Goal: Information Seeking & Learning: Check status

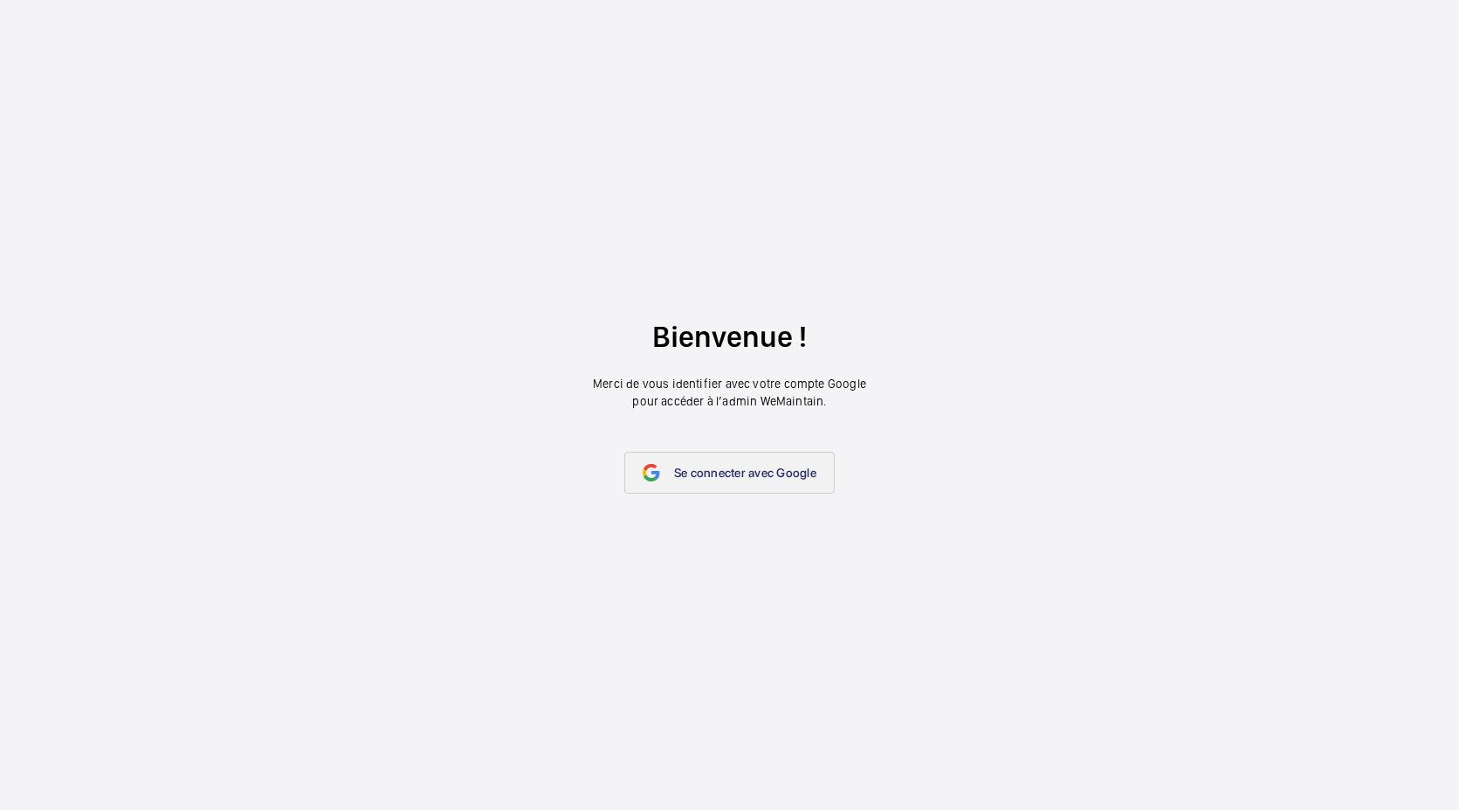
click at [735, 482] on link "Se connecter avec Google" at bounding box center [729, 473] width 210 height 42
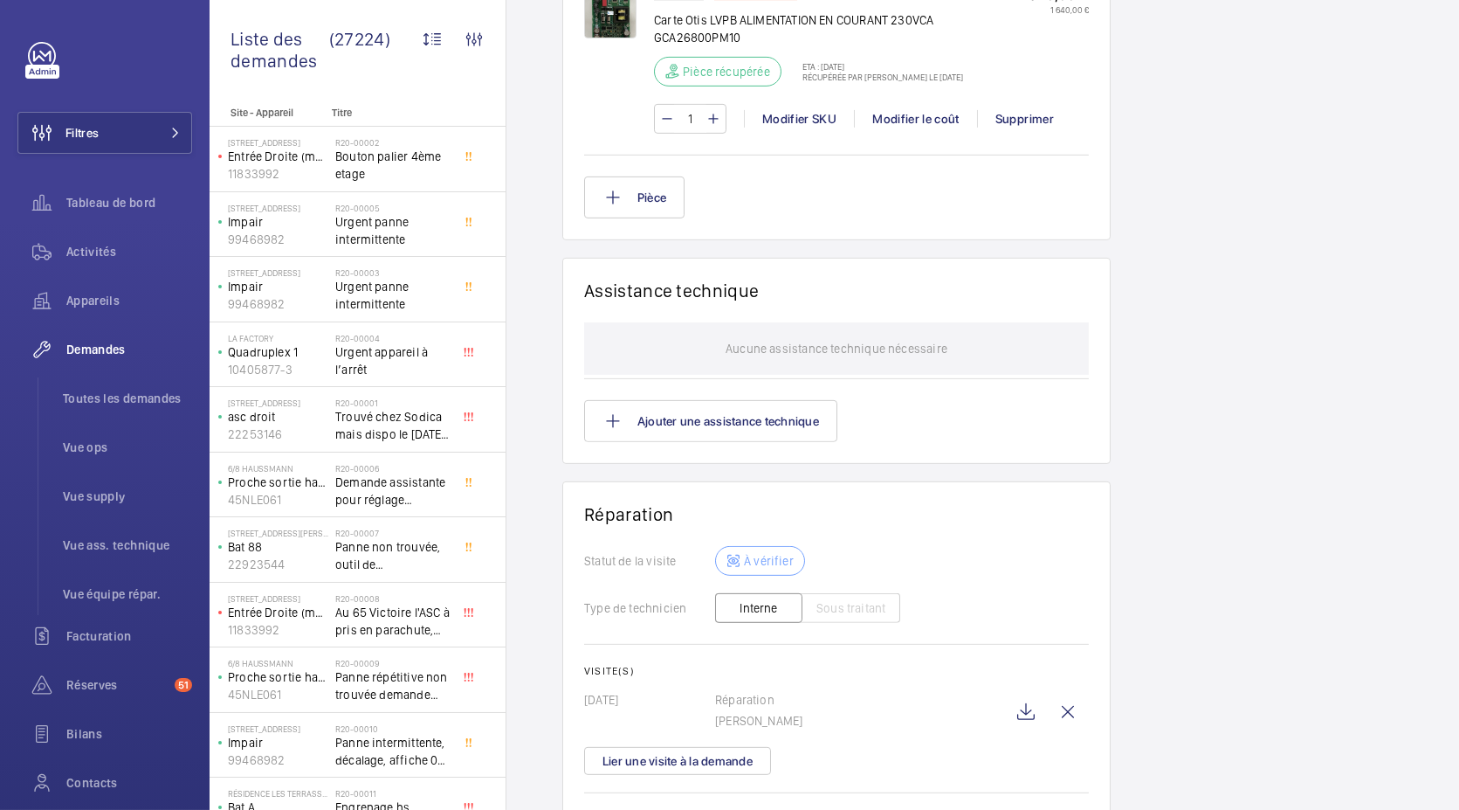
scroll to position [1466, 0]
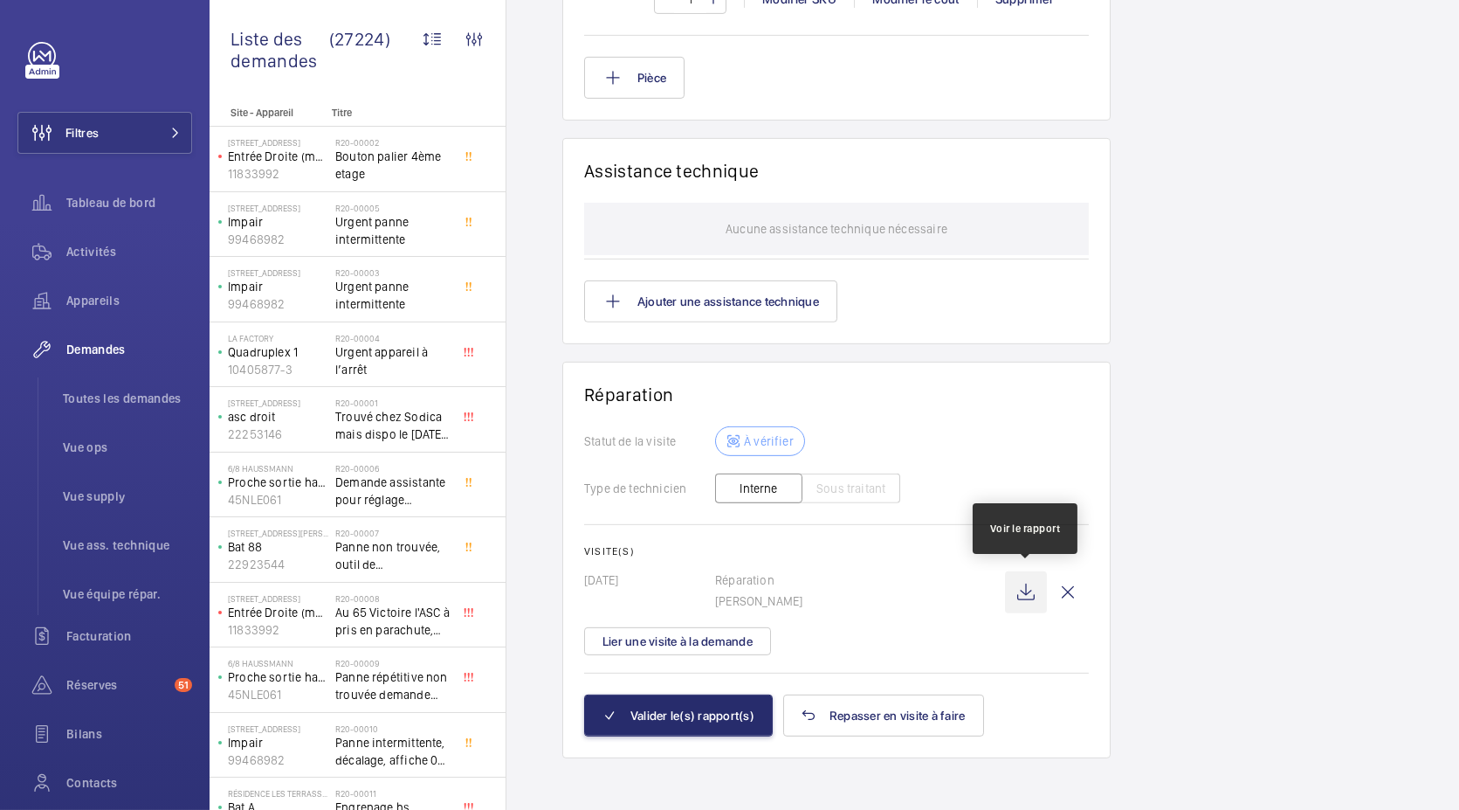
click at [1030, 582] on wm-front-icon-button at bounding box center [1026, 592] width 42 height 42
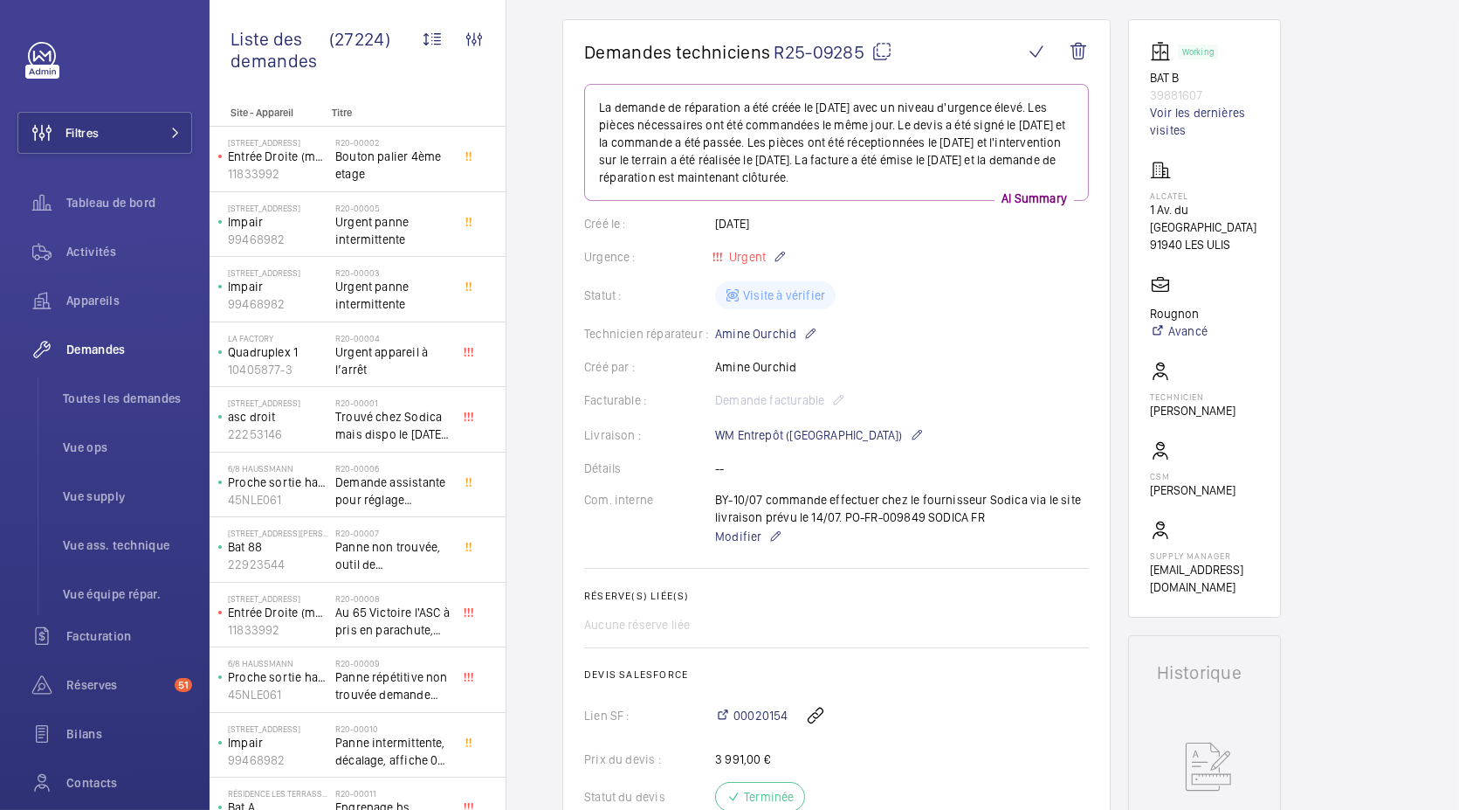
scroll to position [107, 0]
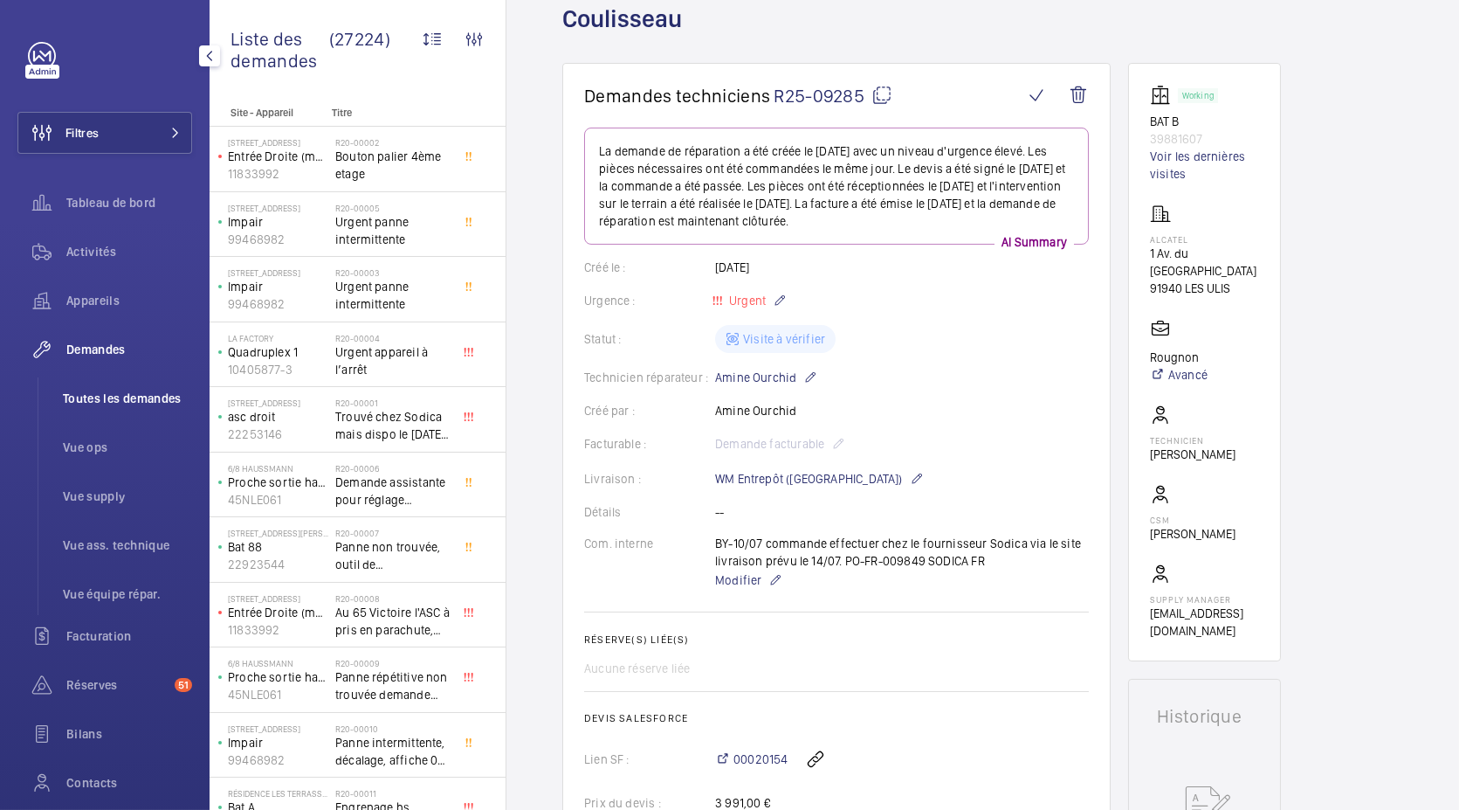
click at [149, 400] on span "Toutes les demandes" at bounding box center [127, 398] width 129 height 17
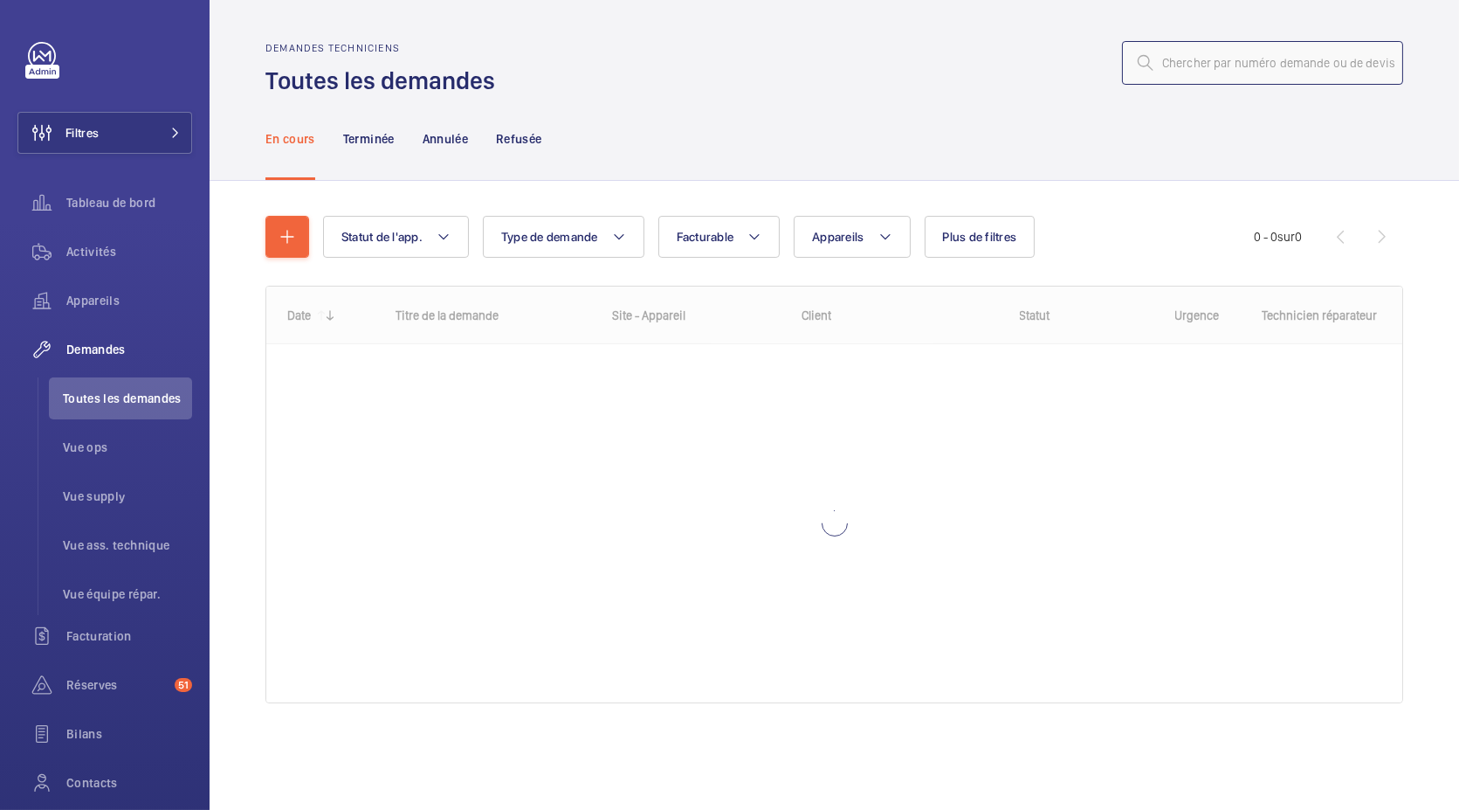
click at [1223, 53] on input "text" at bounding box center [1262, 63] width 281 height 44
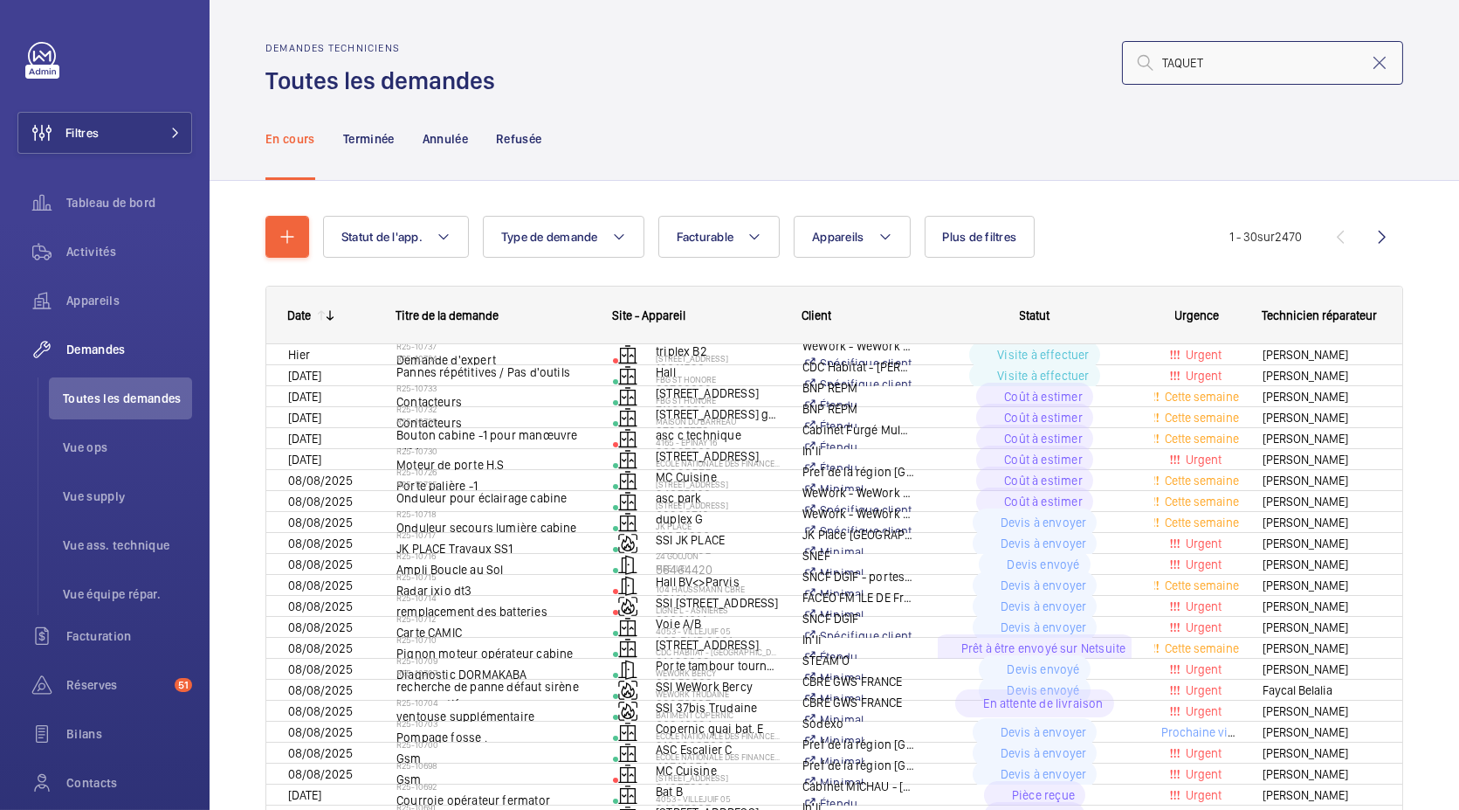
type input "TAQUET"
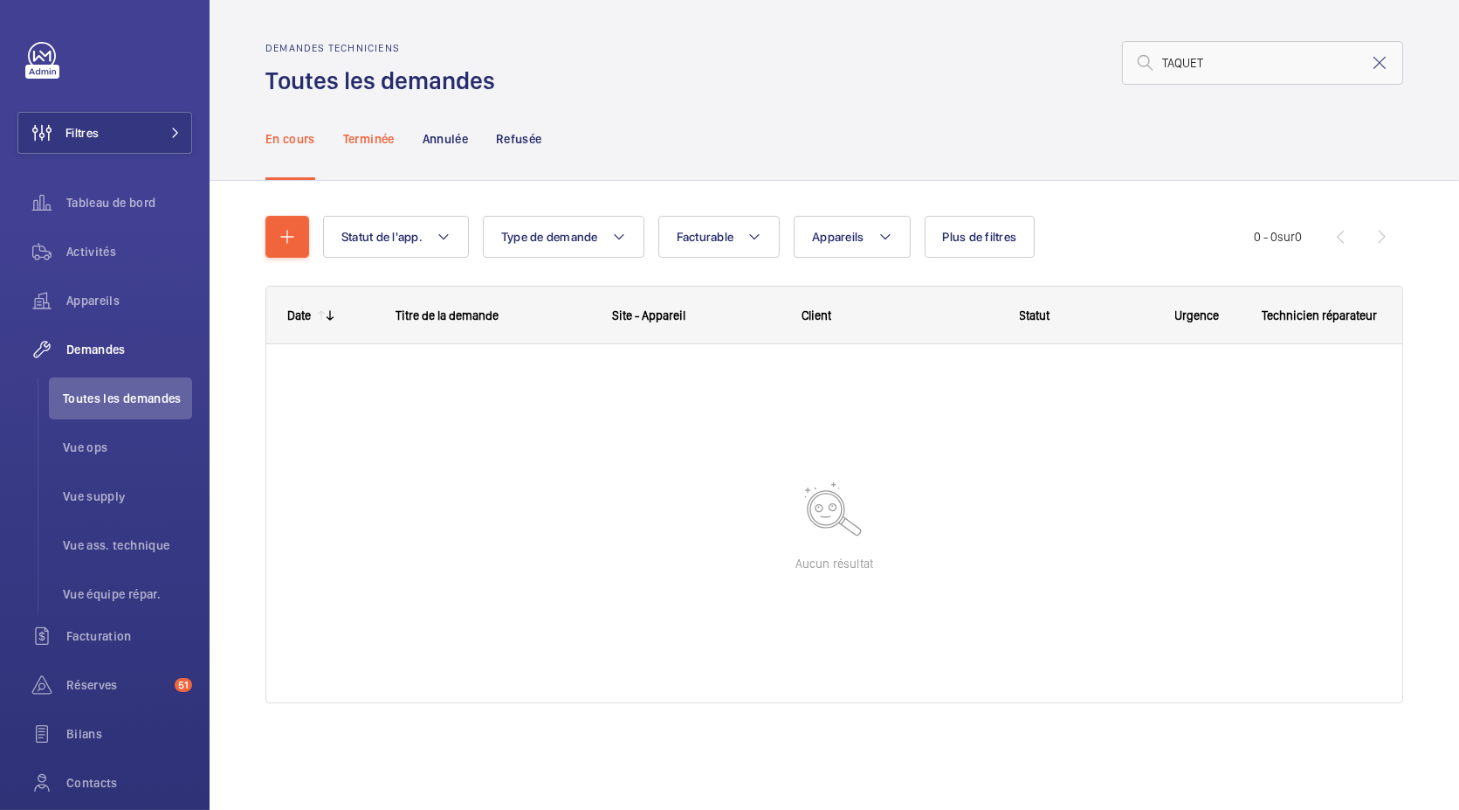
click at [364, 143] on p "Terminée" at bounding box center [369, 138] width 52 height 17
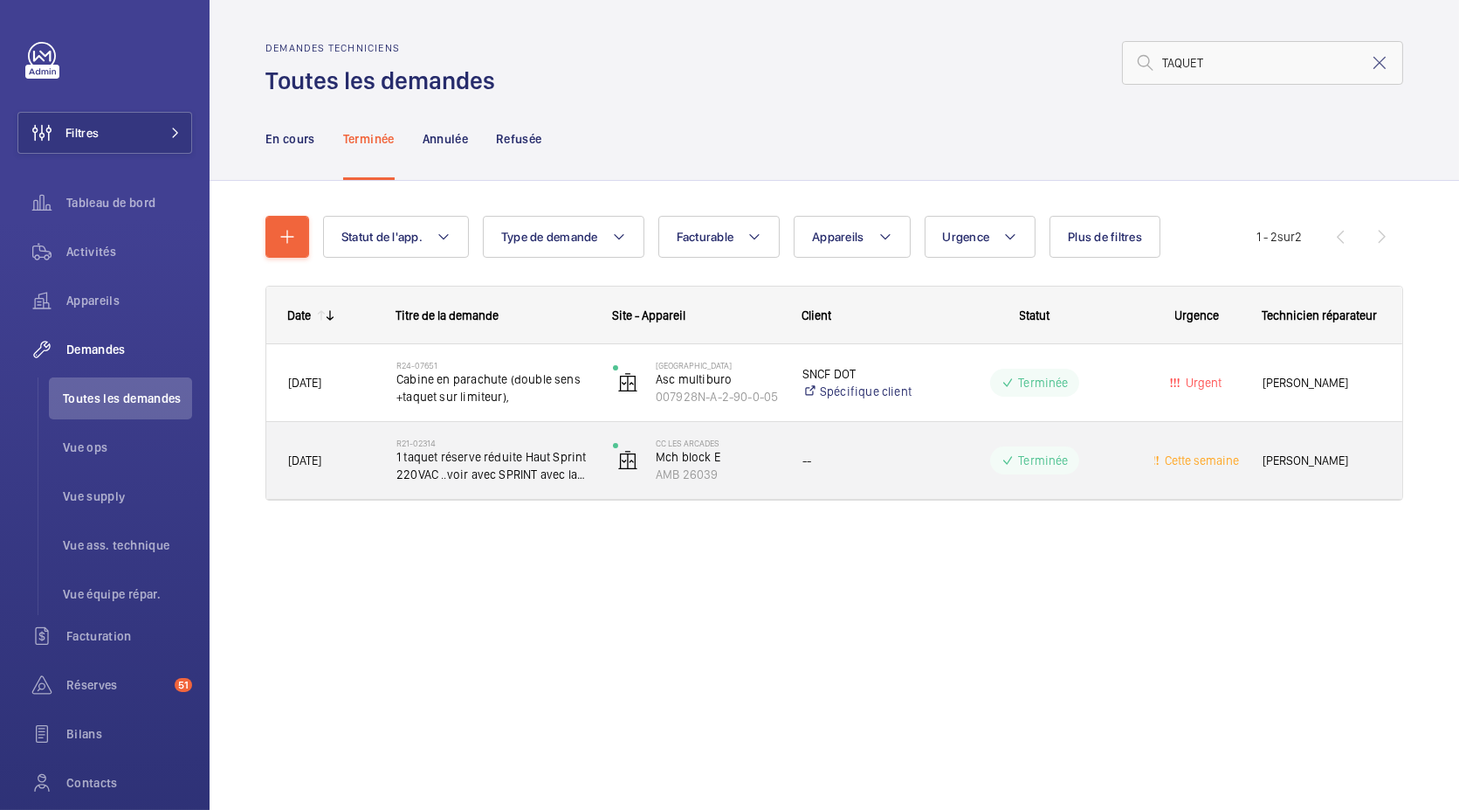
click at [439, 472] on span "1 taquet réserve réduite Haut Sprint 220VAC ..voir avec SPRINT avec la photo ," at bounding box center [493, 465] width 194 height 35
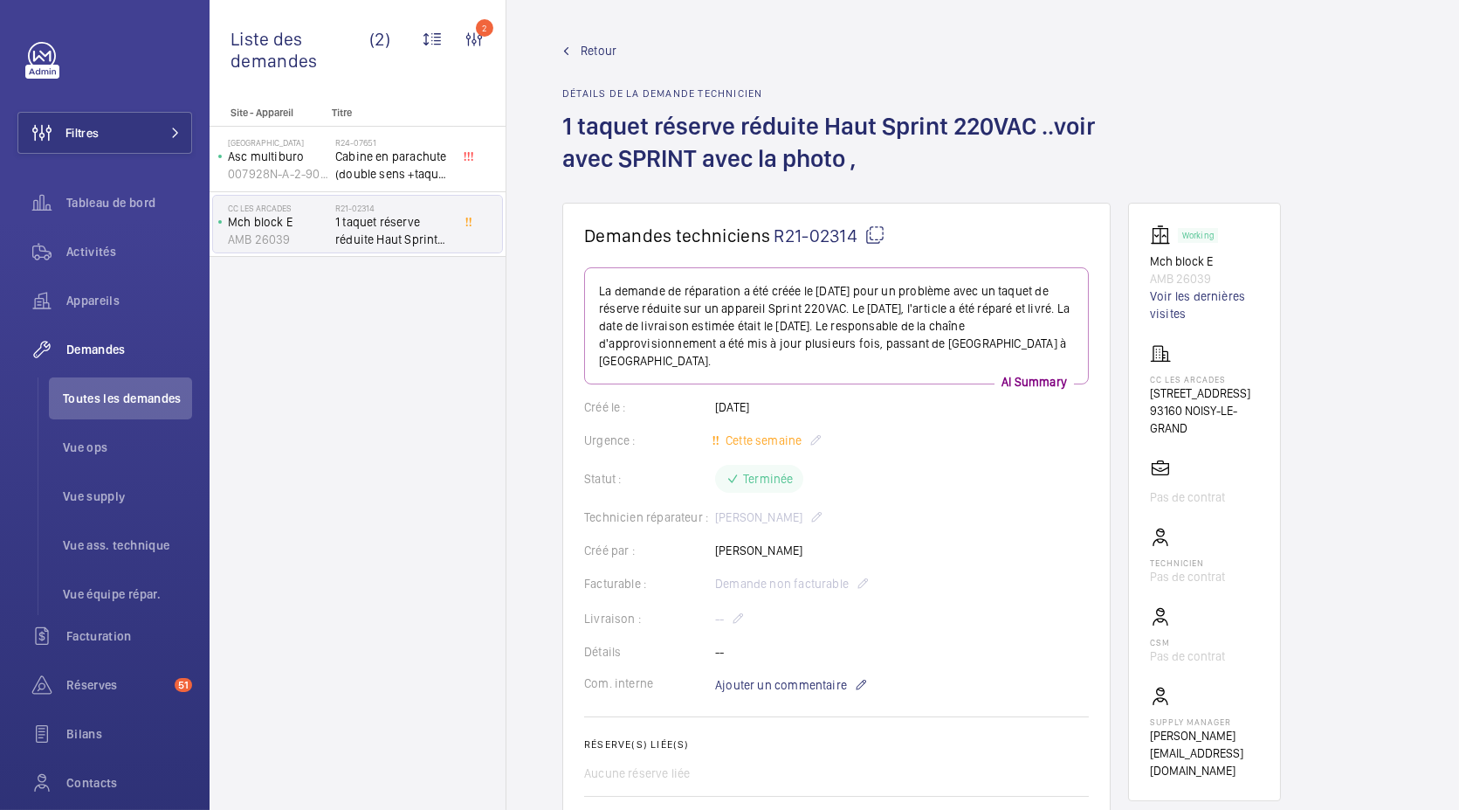
click at [596, 52] on span "Retour" at bounding box center [599, 50] width 36 height 17
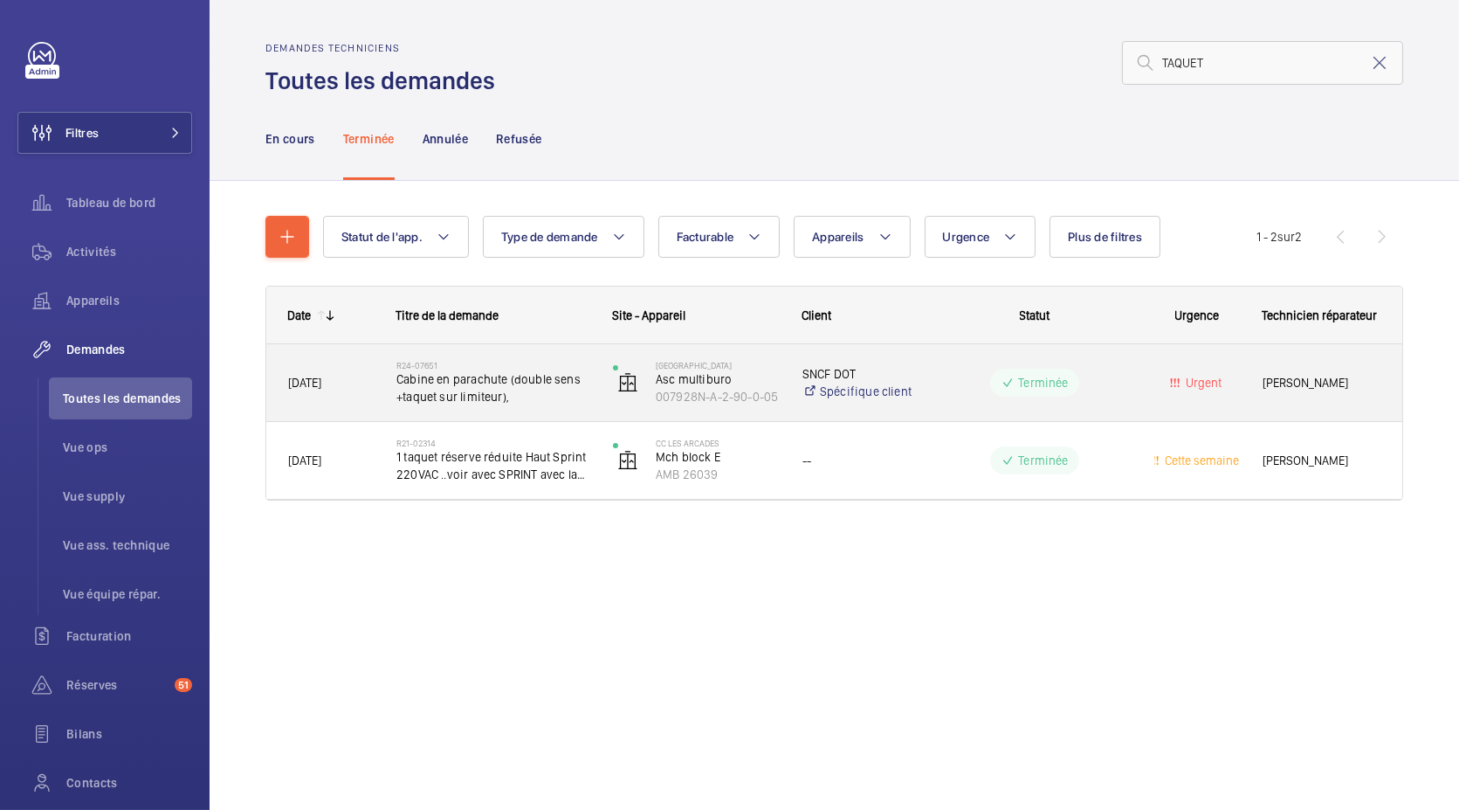
click at [449, 388] on span "Cabine en parachute (double sens +taquet sur limiteur)," at bounding box center [493, 387] width 194 height 35
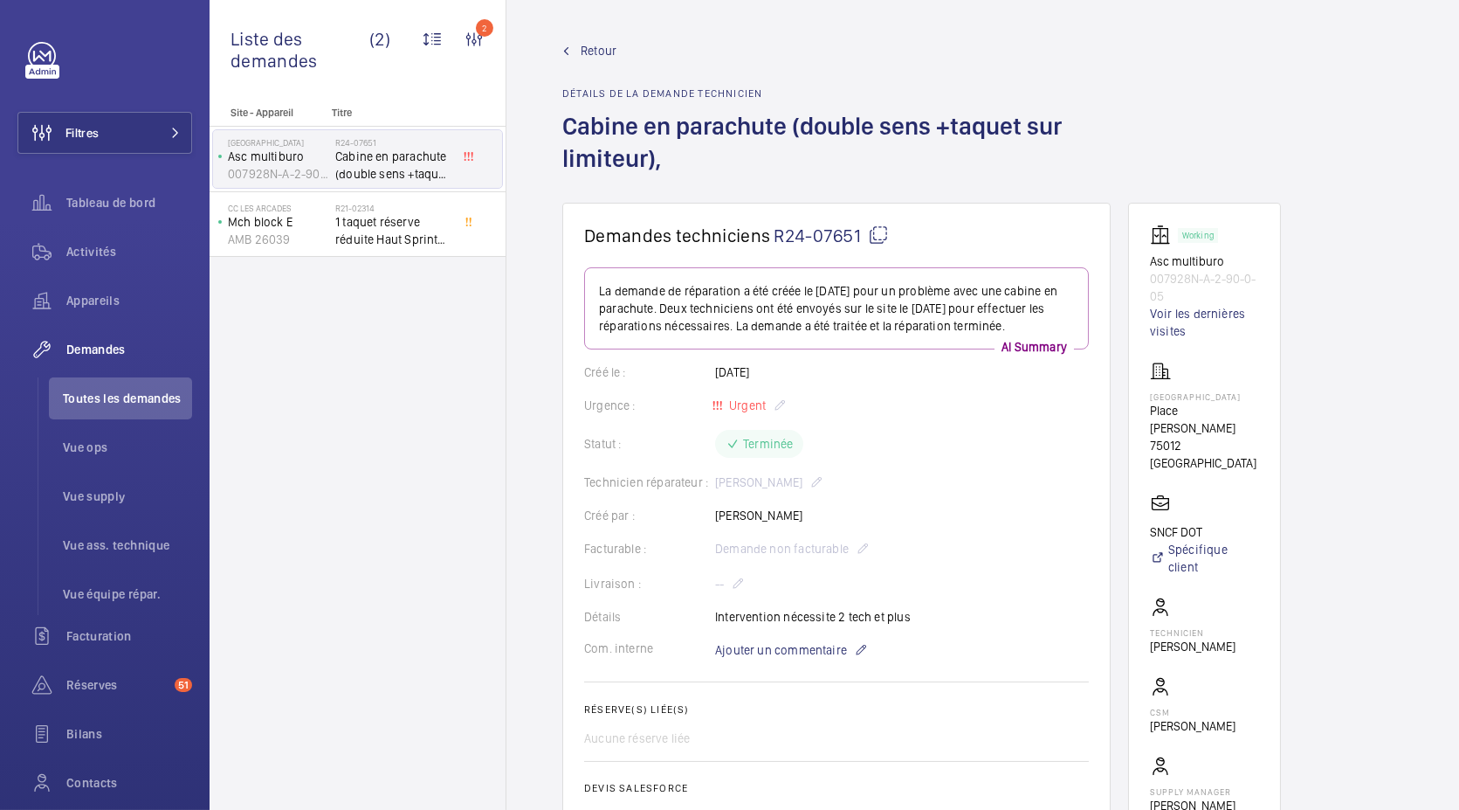
click at [596, 45] on span "Retour" at bounding box center [599, 50] width 36 height 17
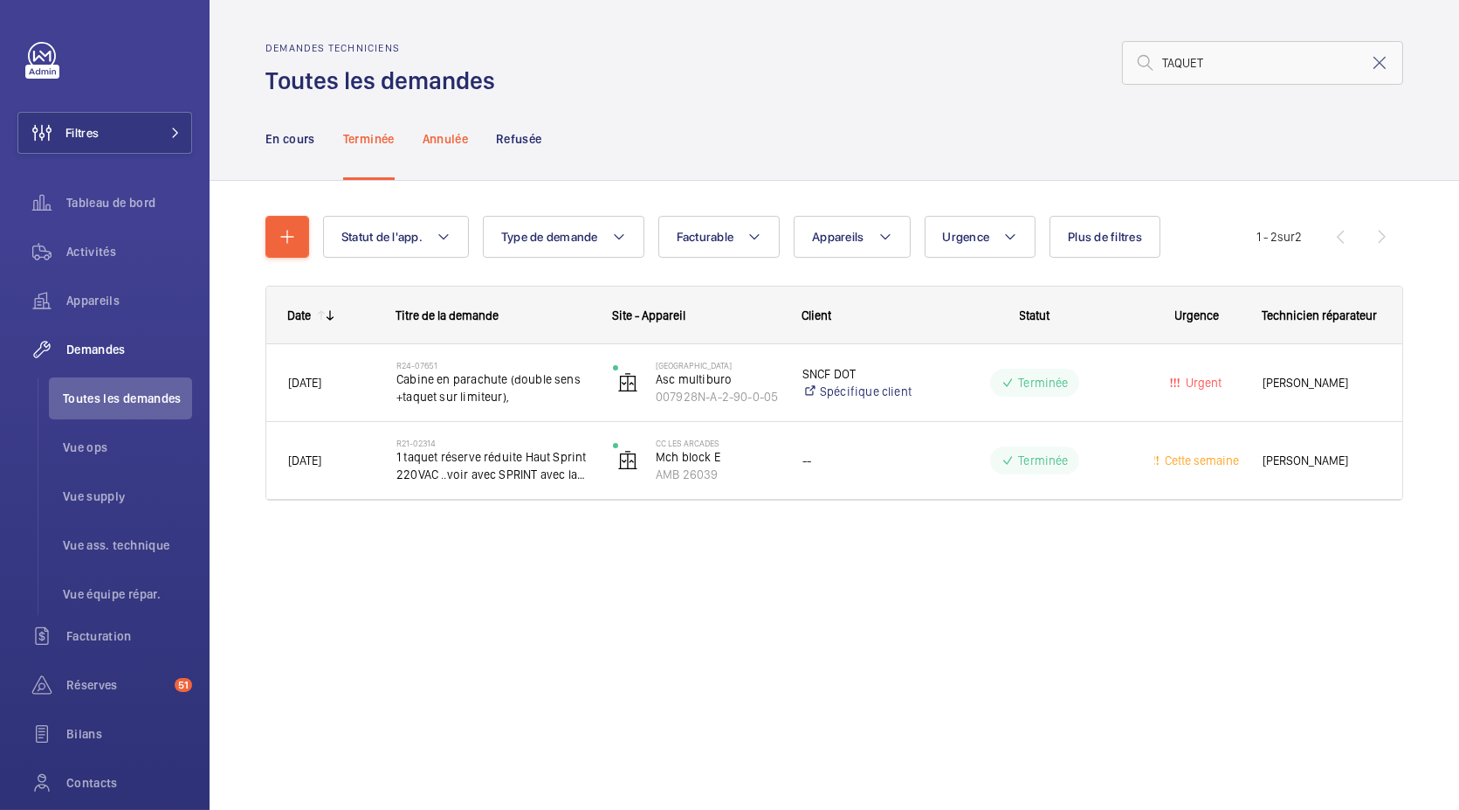
click at [427, 143] on p "Annulée" at bounding box center [445, 138] width 45 height 17
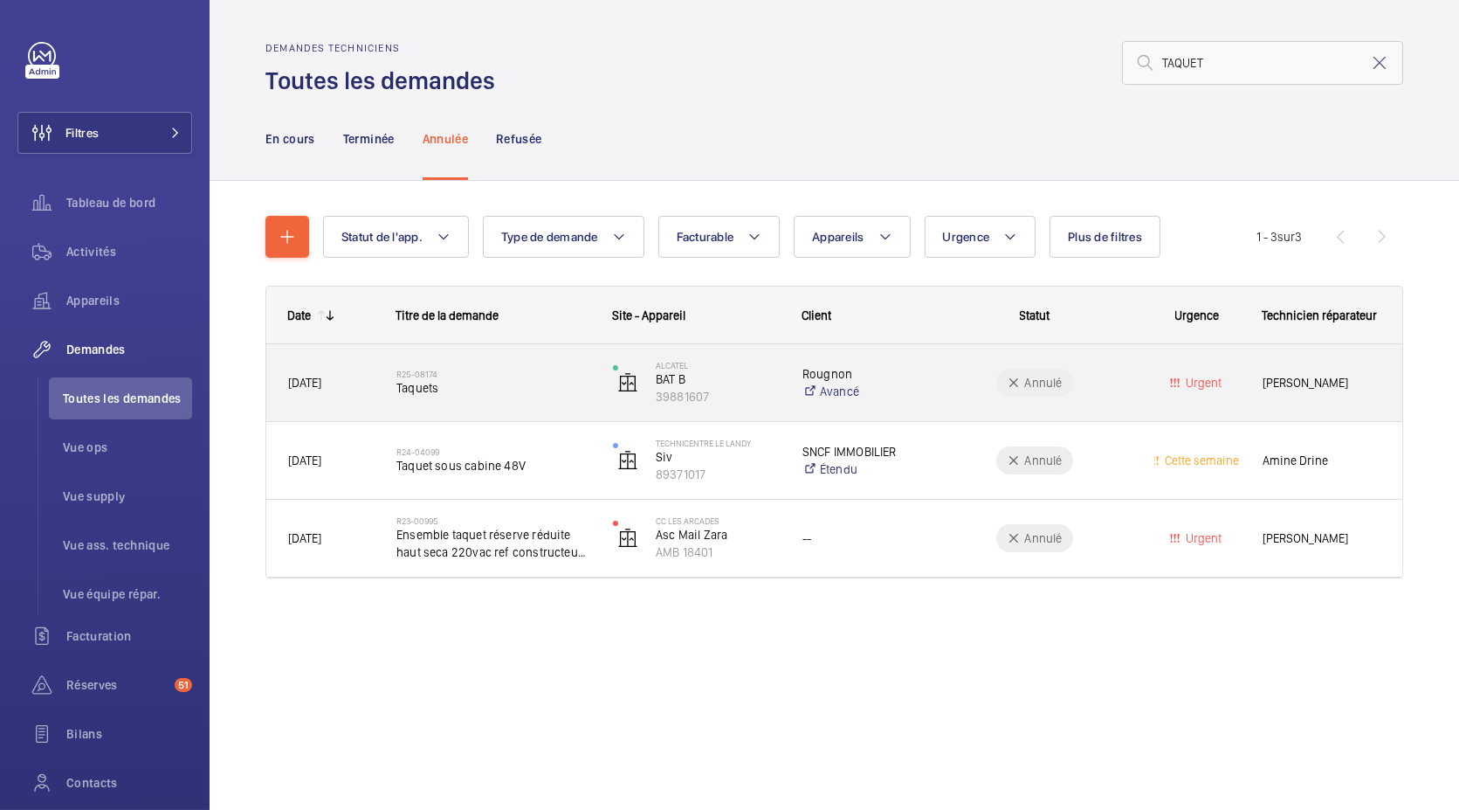
click at [477, 390] on span "Taquets" at bounding box center [493, 387] width 194 height 17
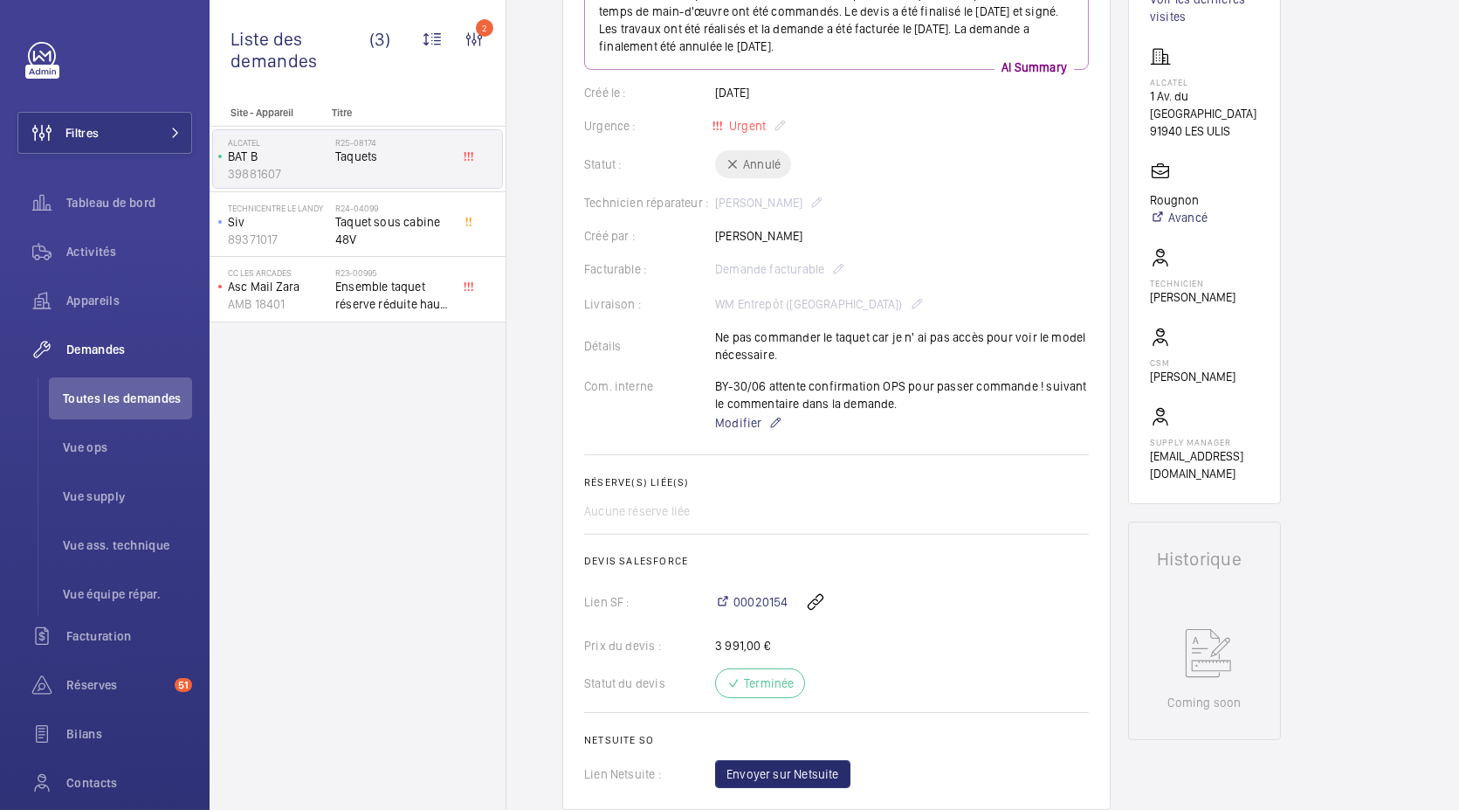
scroll to position [264, 0]
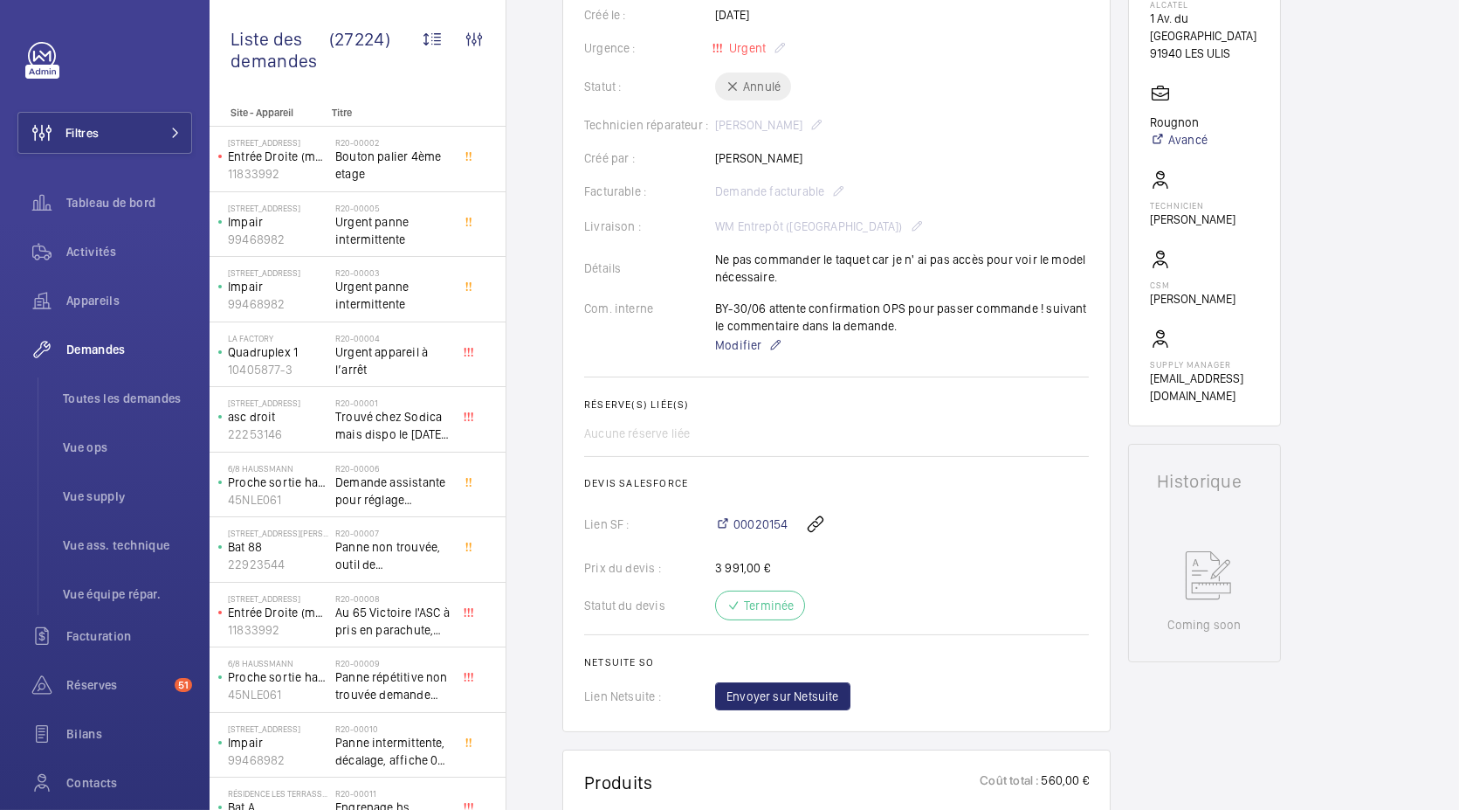
scroll to position [332, 0]
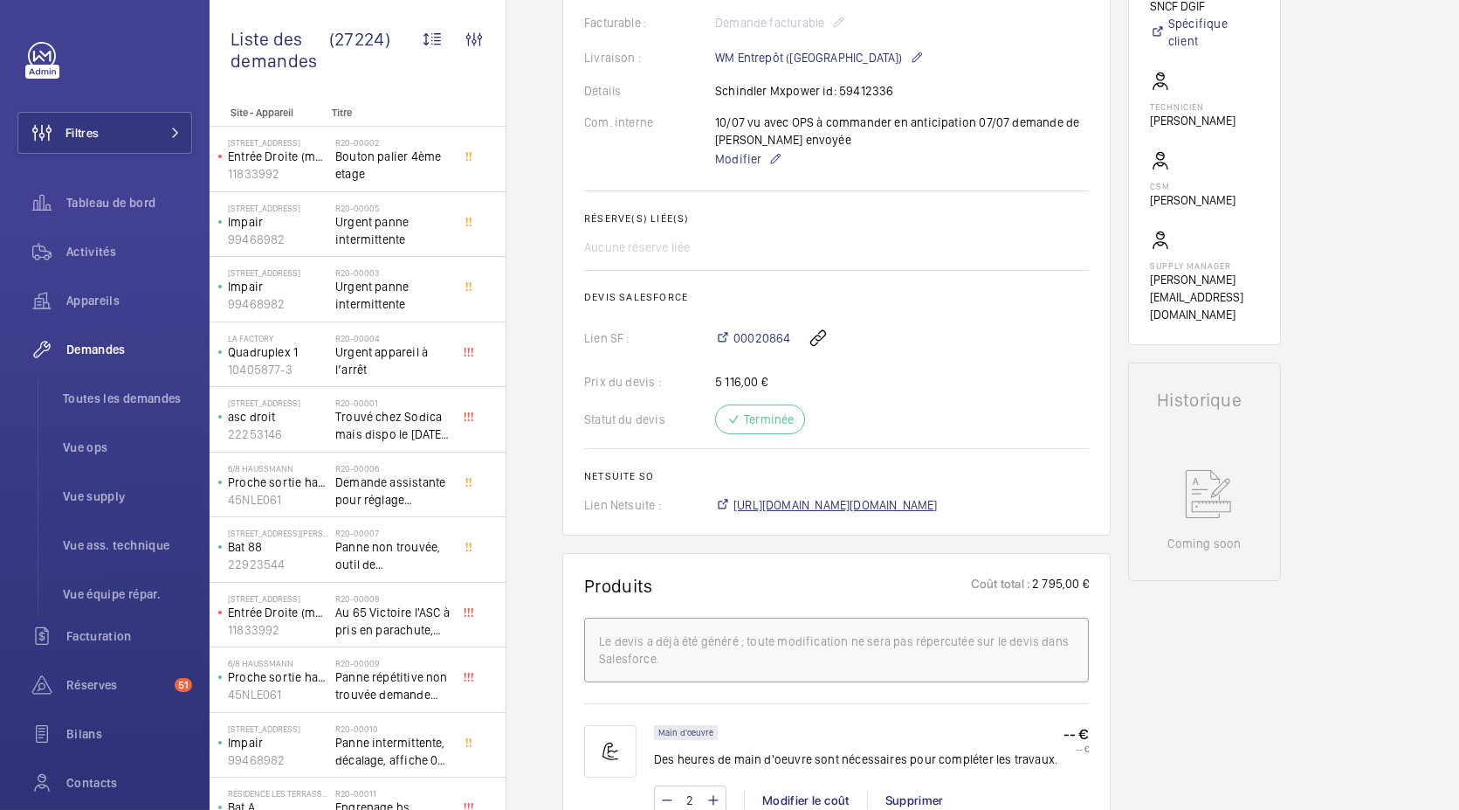
click at [763, 496] on span "[URL][DOMAIN_NAME][DOMAIN_NAME]" at bounding box center [836, 504] width 204 height 17
